Goal: Task Accomplishment & Management: Manage account settings

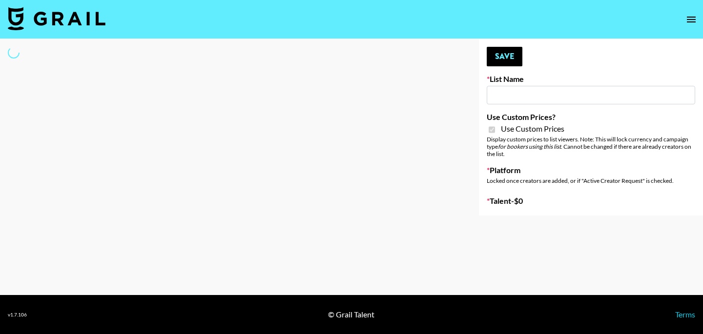
type input "Evry Jewels"
checkbox input "true"
select select "Brand"
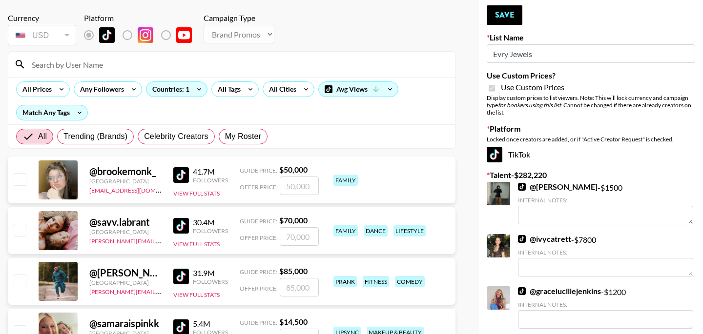
scroll to position [46, 0]
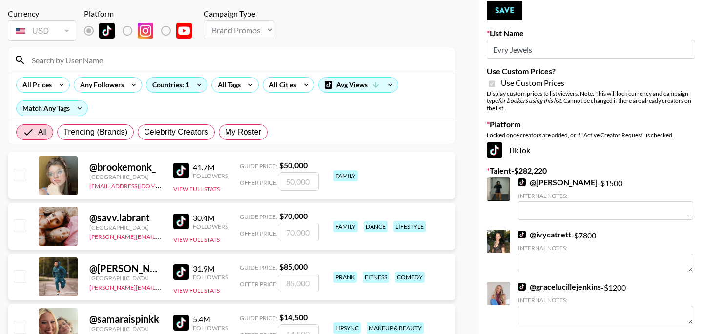
click at [240, 61] on input at bounding box center [237, 60] width 423 height 16
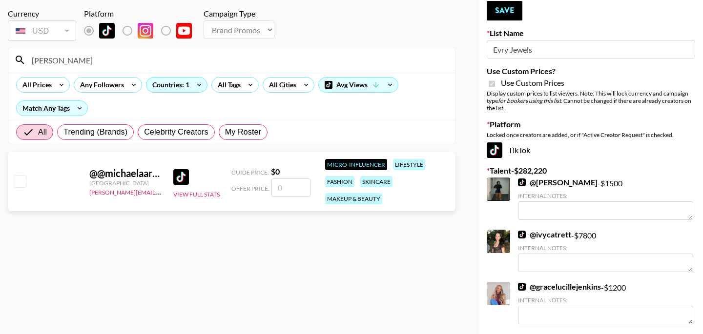
click at [113, 62] on input "michaela" at bounding box center [237, 60] width 423 height 16
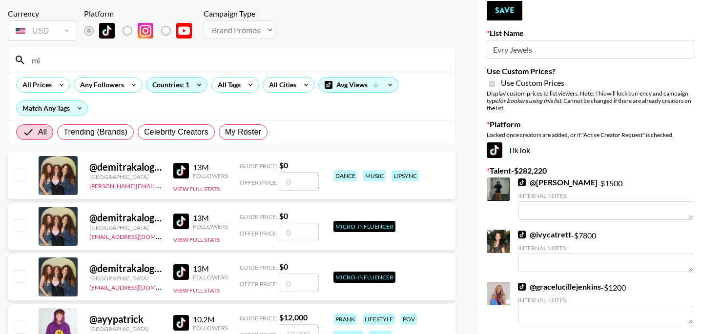
type input "m"
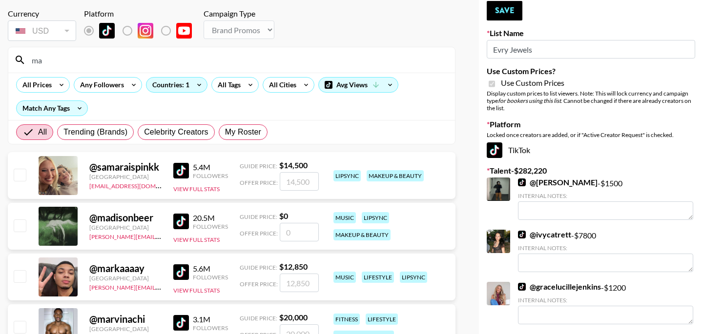
type input "m"
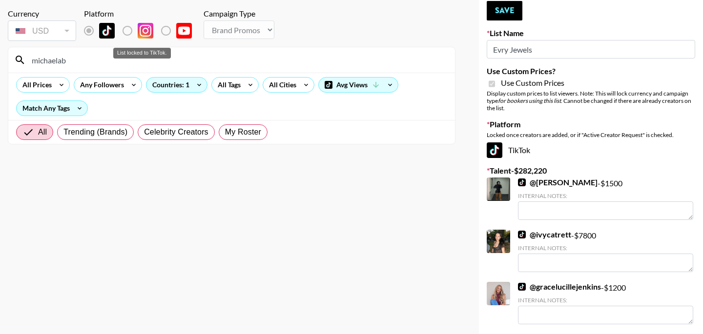
click at [126, 27] on label "List locked to TikTok." at bounding box center [135, 30] width 36 height 20
click at [74, 67] on input "michaelab" at bounding box center [237, 60] width 423 height 16
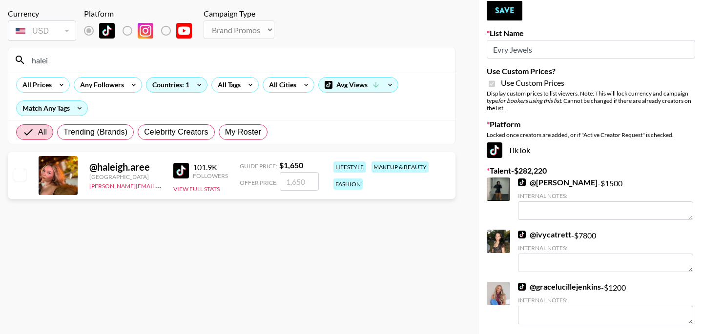
type input "halei"
click at [15, 178] on input "checkbox" at bounding box center [20, 175] width 12 height 12
checkbox input "true"
type input "1650"
click at [88, 56] on input "halei" at bounding box center [237, 60] width 423 height 16
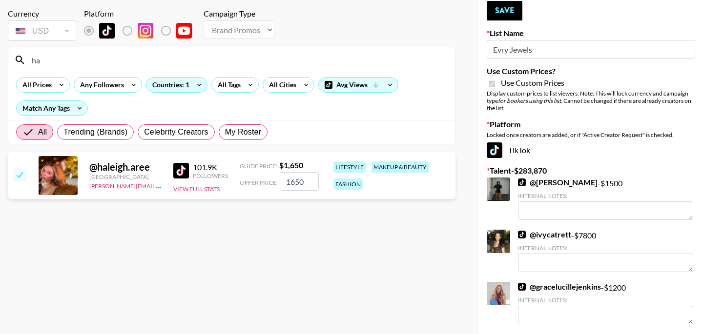
type input "h"
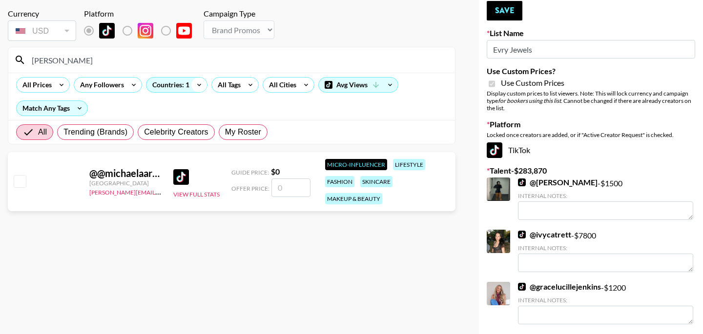
click at [196, 87] on icon at bounding box center [199, 85] width 16 height 15
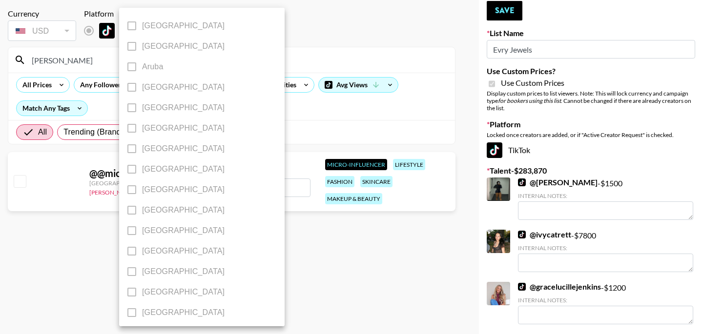
click at [269, 59] on div at bounding box center [351, 167] width 703 height 334
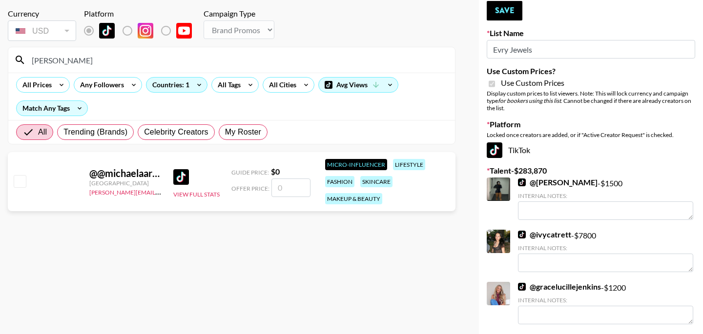
drag, startPoint x: 239, startPoint y: 60, endPoint x: 194, endPoint y: 60, distance: 44.9
click at [194, 60] on input "michaela" at bounding box center [237, 60] width 423 height 16
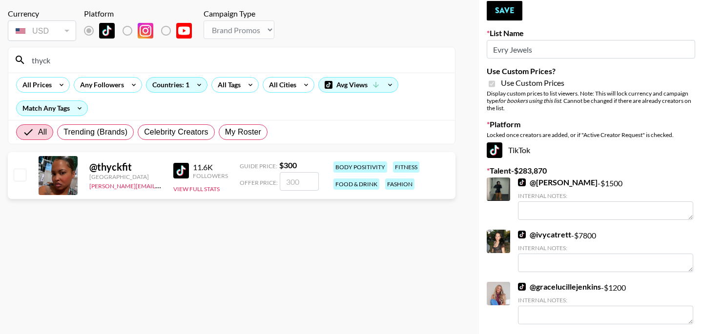
type input "thyck"
click at [18, 174] on input "checkbox" at bounding box center [20, 175] width 12 height 12
checkbox input "true"
type input "300"
click at [96, 66] on input "thyck" at bounding box center [237, 60] width 423 height 16
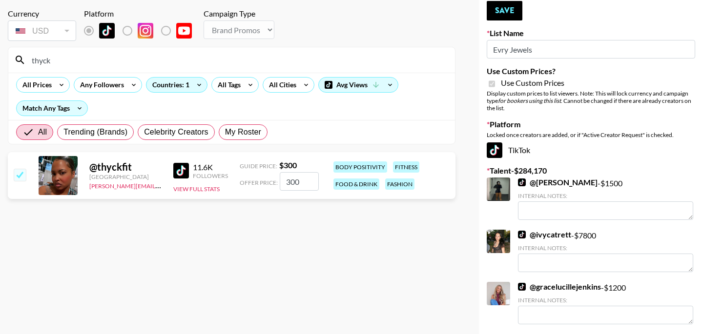
click at [96, 66] on input "thyck" at bounding box center [237, 60] width 423 height 16
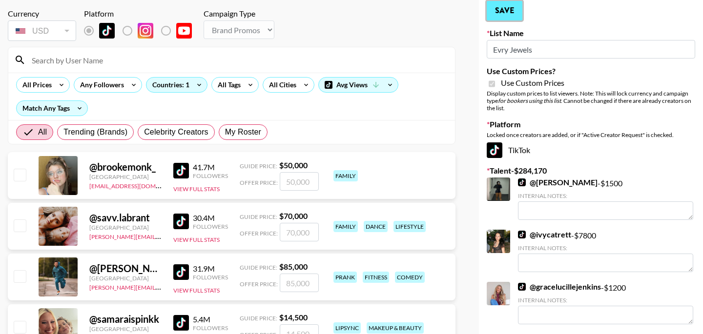
click at [507, 9] on button "Save" at bounding box center [505, 11] width 36 height 20
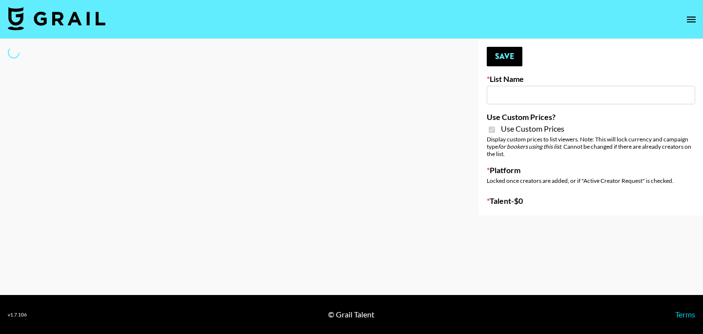
type input "ZENOWELL AI"
checkbox input "true"
select select "Brand"
type input "ZENOWELL AI"
checkbox input "true"
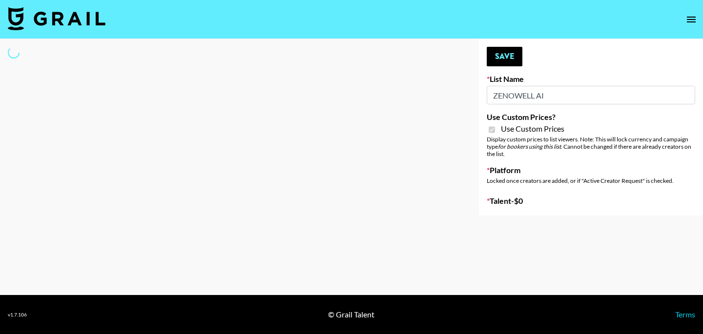
select select "Brand"
